Goal: Transaction & Acquisition: Download file/media

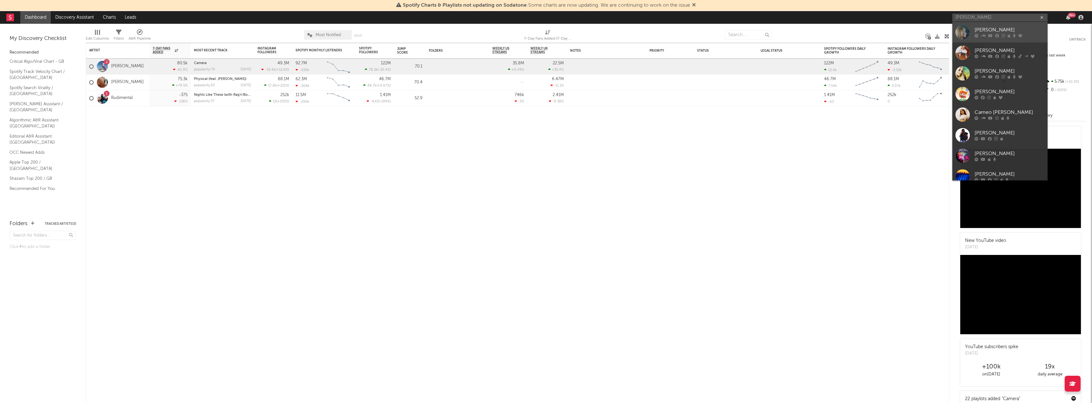
type input "[PERSON_NAME]"
click at [986, 28] on div "[PERSON_NAME]" at bounding box center [1009, 30] width 70 height 8
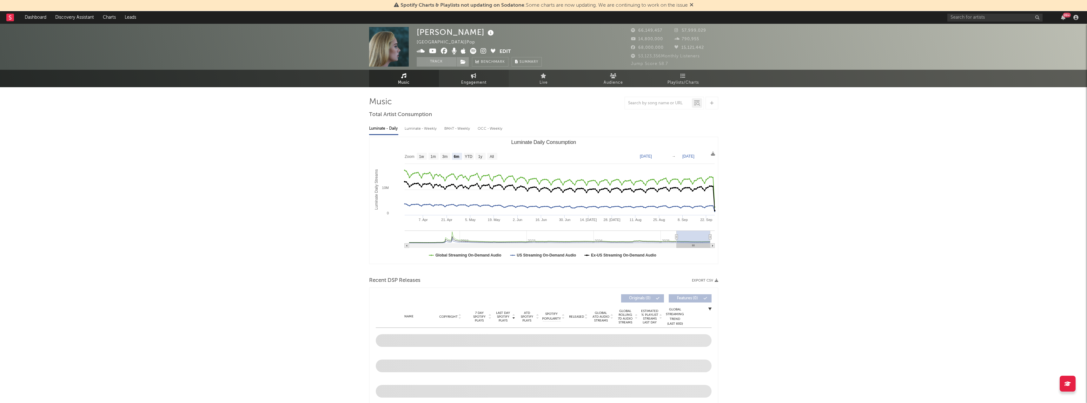
click at [478, 73] on link "Engagement" at bounding box center [474, 78] width 70 height 17
select select "1w"
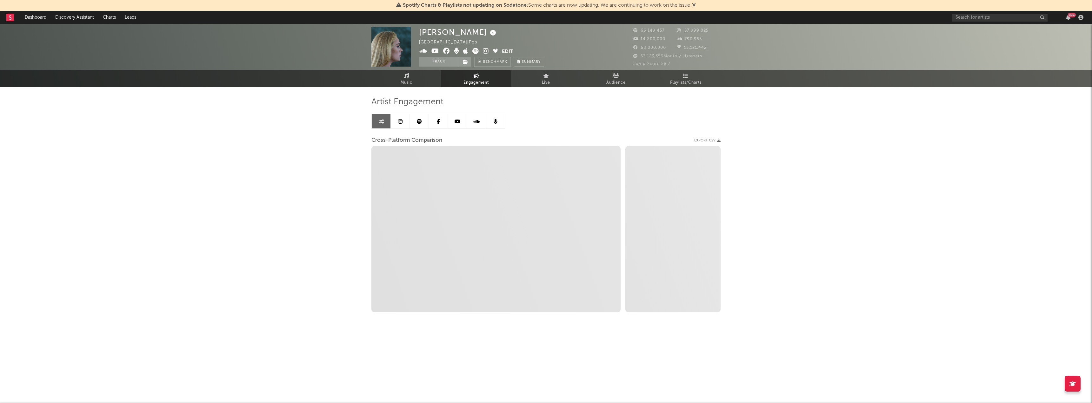
select select "1w"
click at [419, 122] on icon at bounding box center [419, 121] width 5 height 5
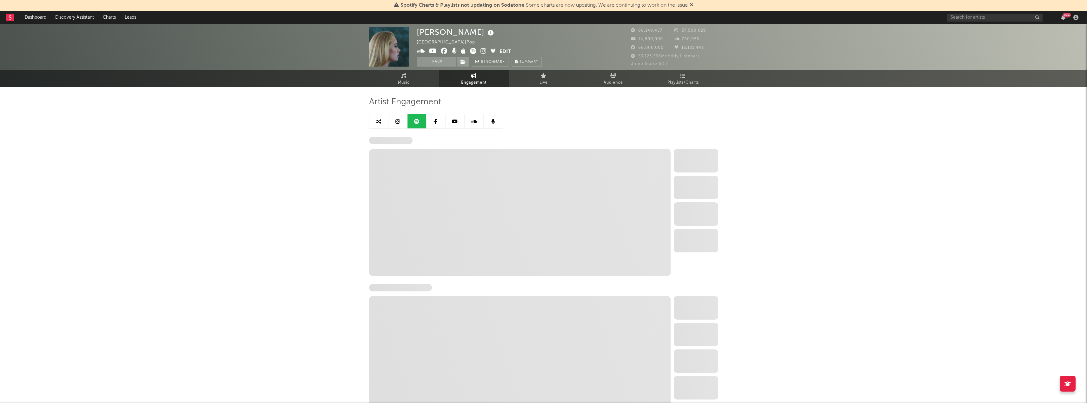
select select "6m"
select select "1w"
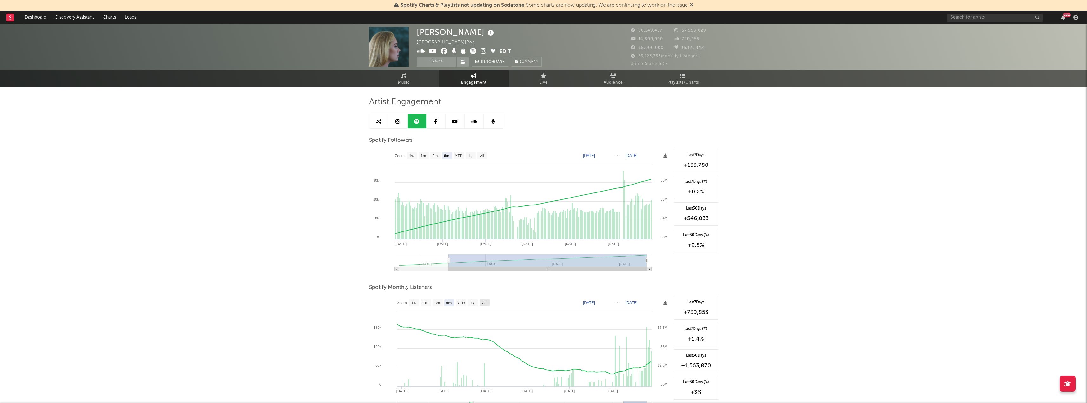
click at [485, 303] on text "All" at bounding box center [484, 303] width 4 height 4
select select "All"
type input "[DATE]"
click at [663, 303] on icon at bounding box center [665, 303] width 4 height 4
click at [667, 302] on icon at bounding box center [665, 303] width 4 height 4
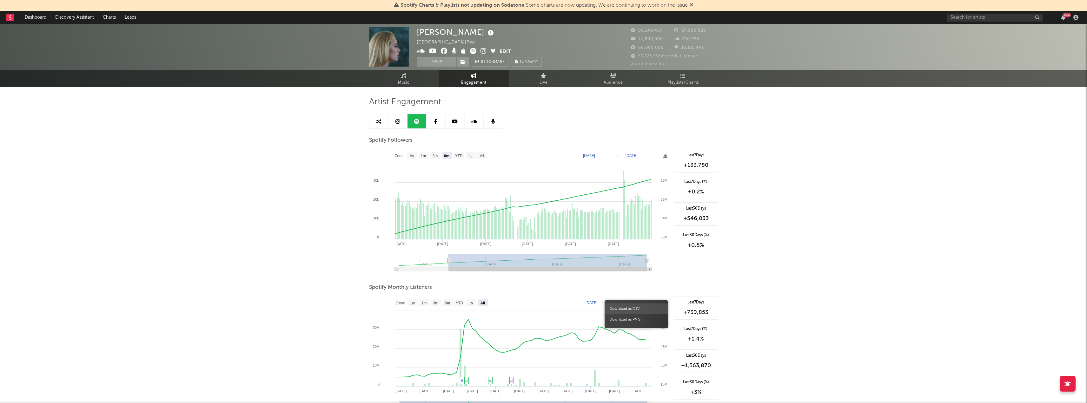
click at [643, 310] on span "Download as CSV" at bounding box center [636, 309] width 63 height 11
click at [624, 310] on span "Download as CSV" at bounding box center [636, 309] width 63 height 11
